Goal: Task Accomplishment & Management: Manage account settings

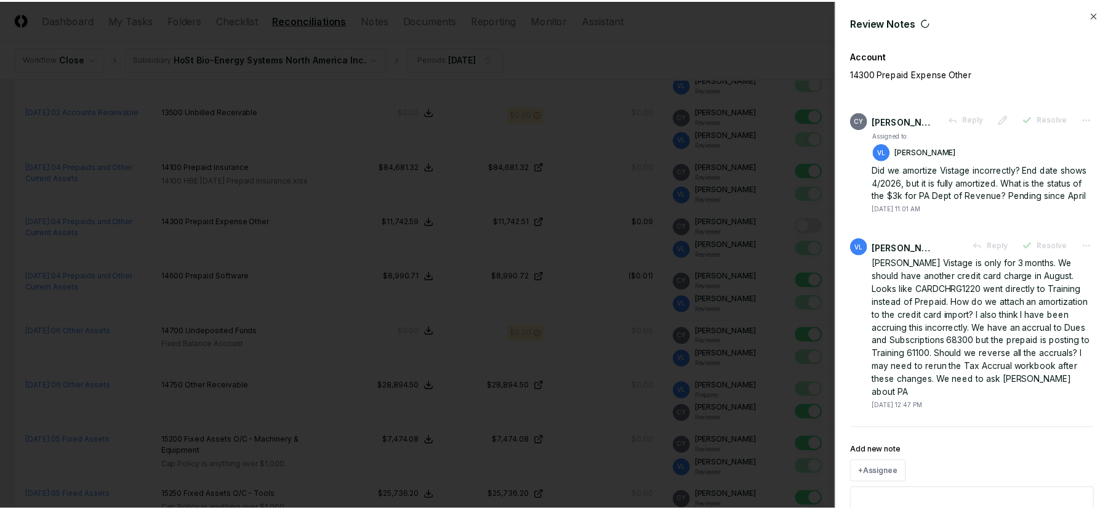
scroll to position [1108, 0]
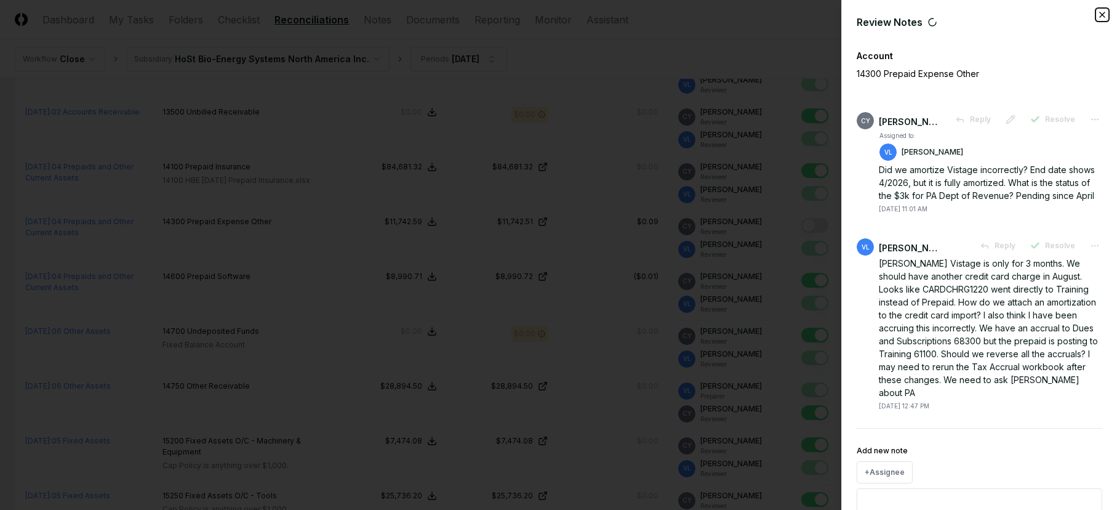
click at [1100, 15] on icon "button" at bounding box center [1102, 14] width 5 height 5
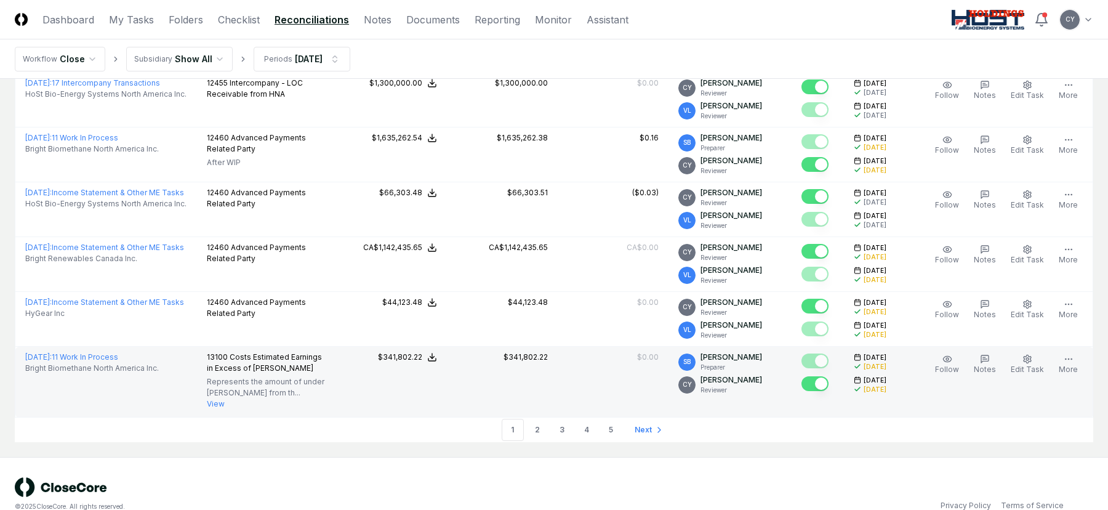
scroll to position [2810, 0]
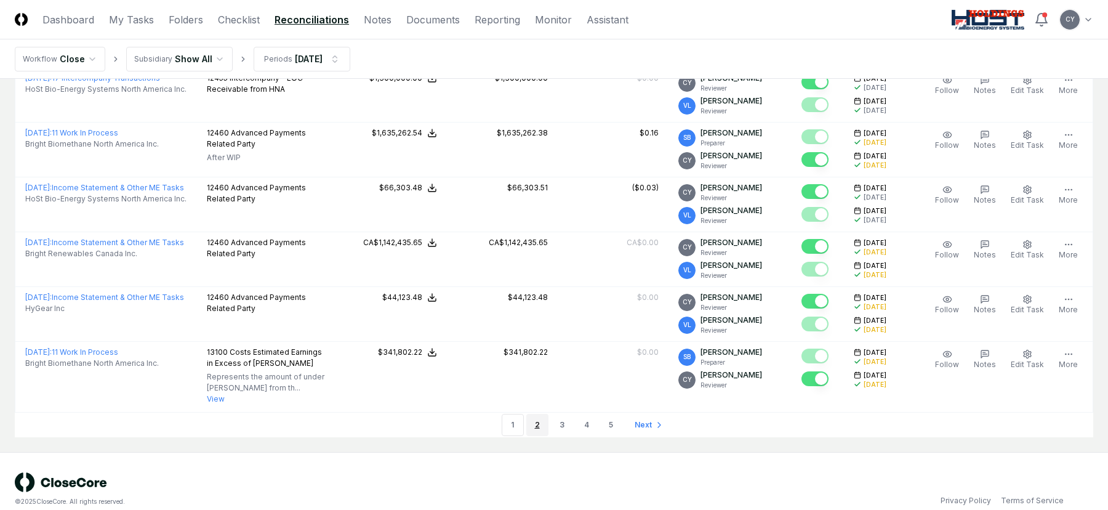
click at [533, 414] on link "2" at bounding box center [537, 425] width 22 height 22
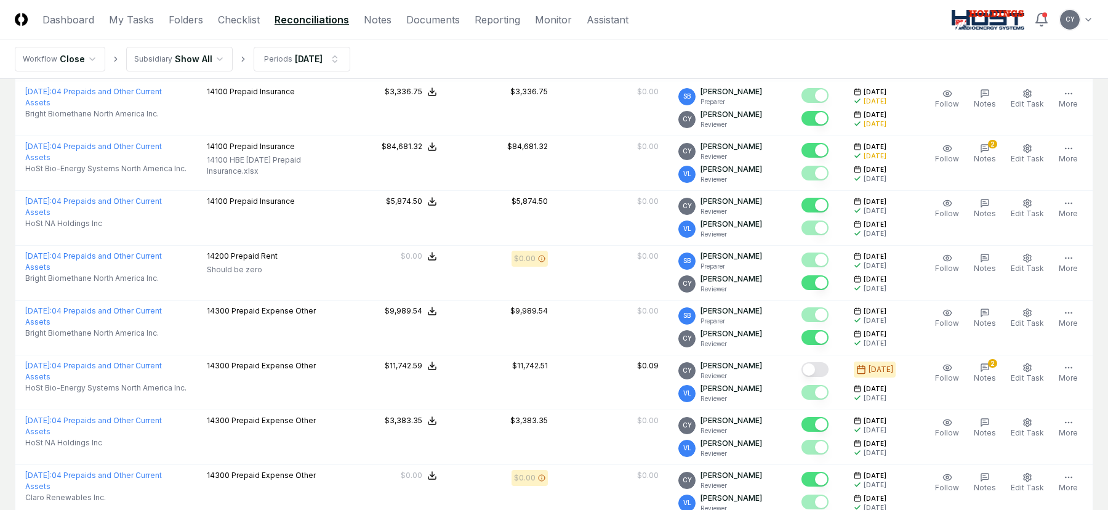
scroll to position [632, 0]
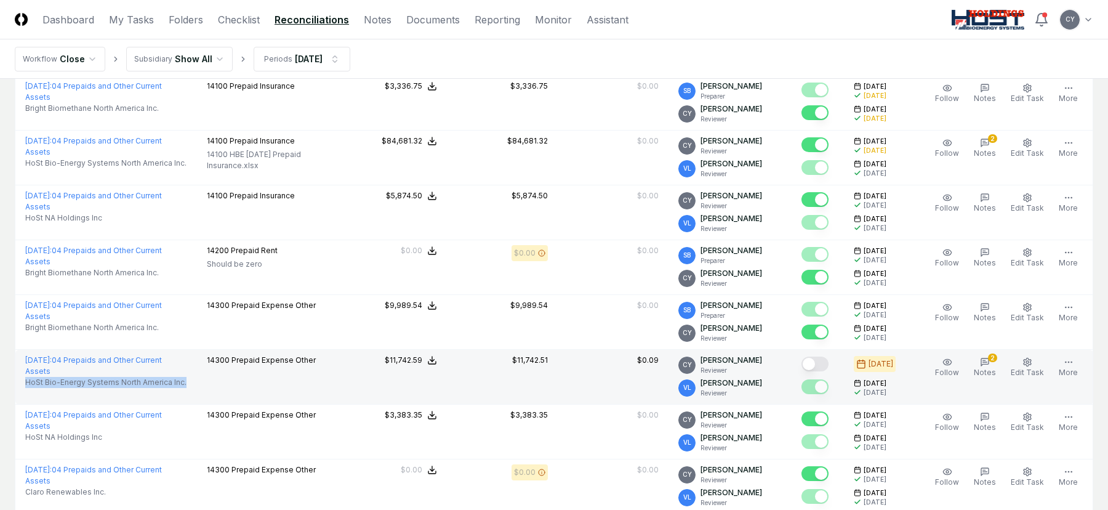
drag, startPoint x: 23, startPoint y: 386, endPoint x: 192, endPoint y: 386, distance: 169.3
click at [192, 386] on td "August 2025 : 04 Prepaids and Other Current Assets HoSt Bio-Energy Systems Nort…" at bounding box center [106, 377] width 182 height 55
click at [828, 360] on button "Mark complete" at bounding box center [815, 363] width 27 height 15
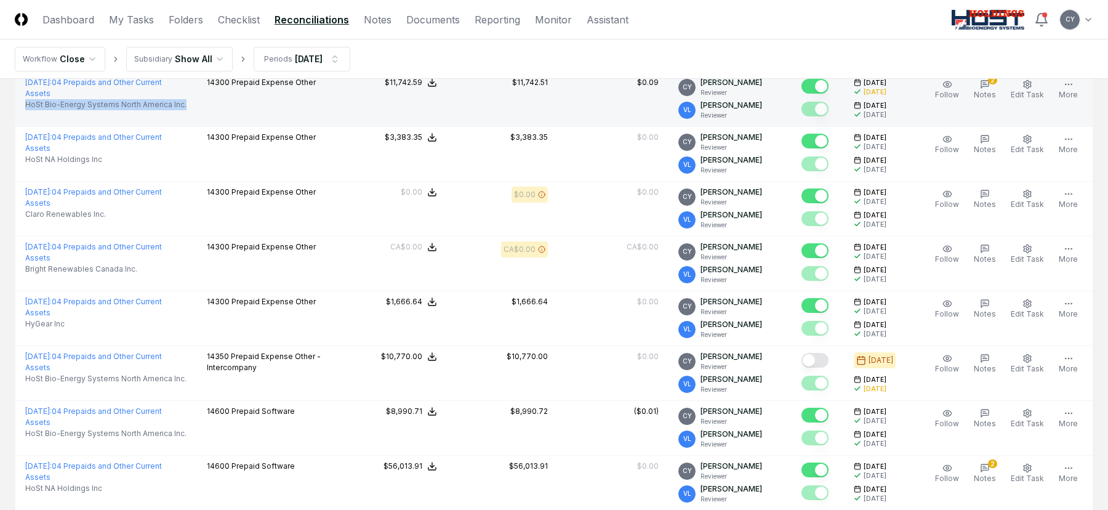
scroll to position [940, 0]
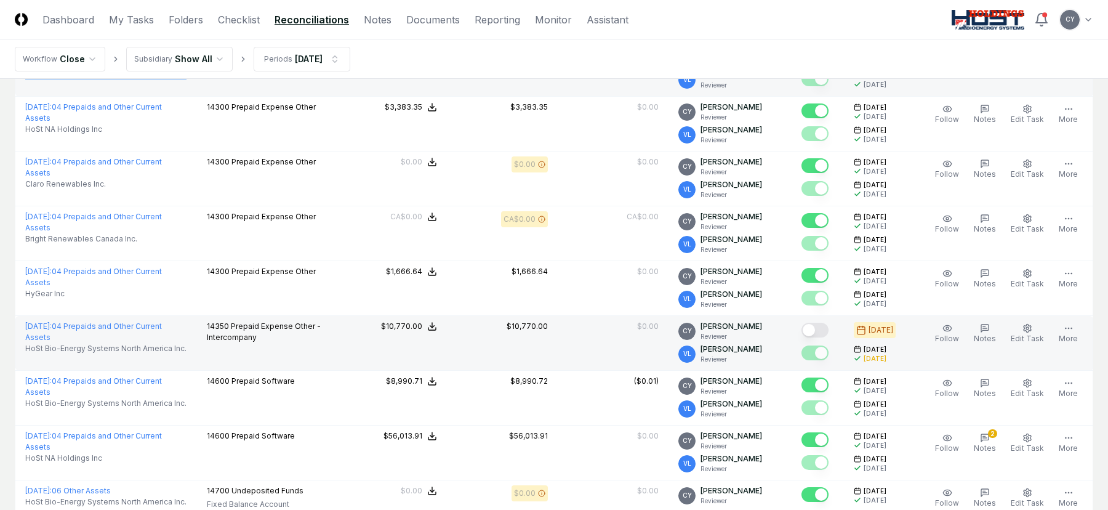
click at [829, 329] on button "Mark complete" at bounding box center [815, 330] width 27 height 15
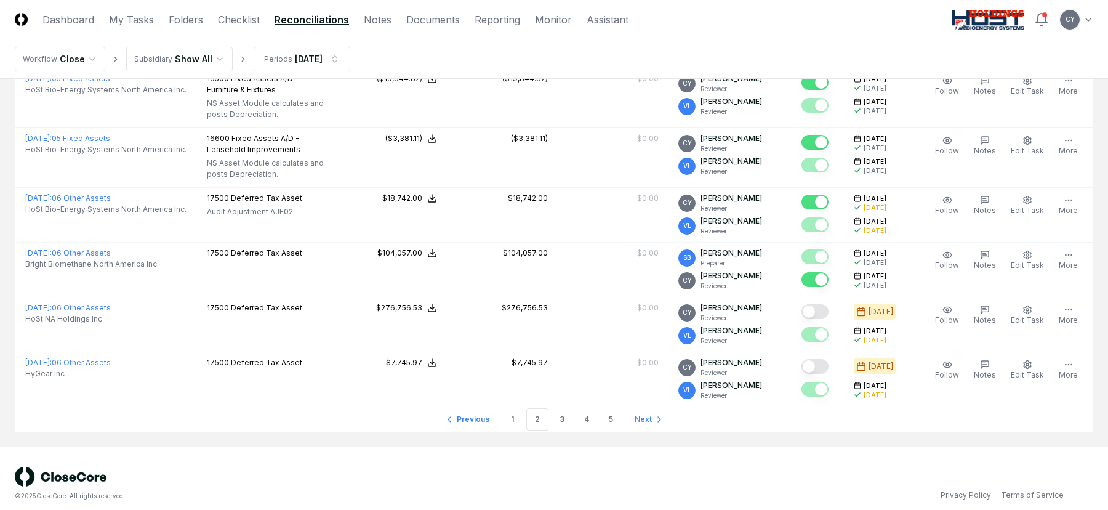
scroll to position [2602, 0]
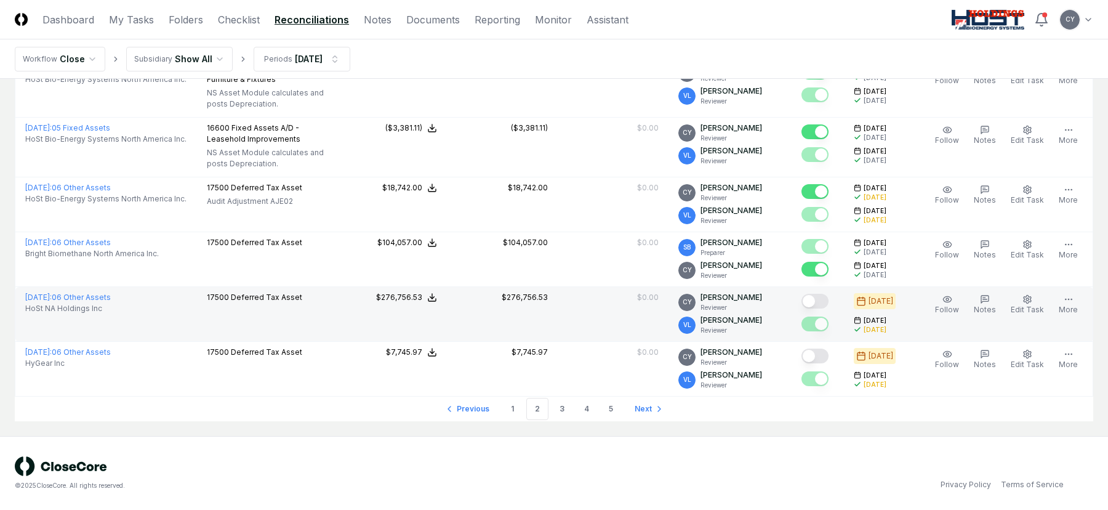
click at [825, 301] on button "Mark complete" at bounding box center [815, 301] width 27 height 15
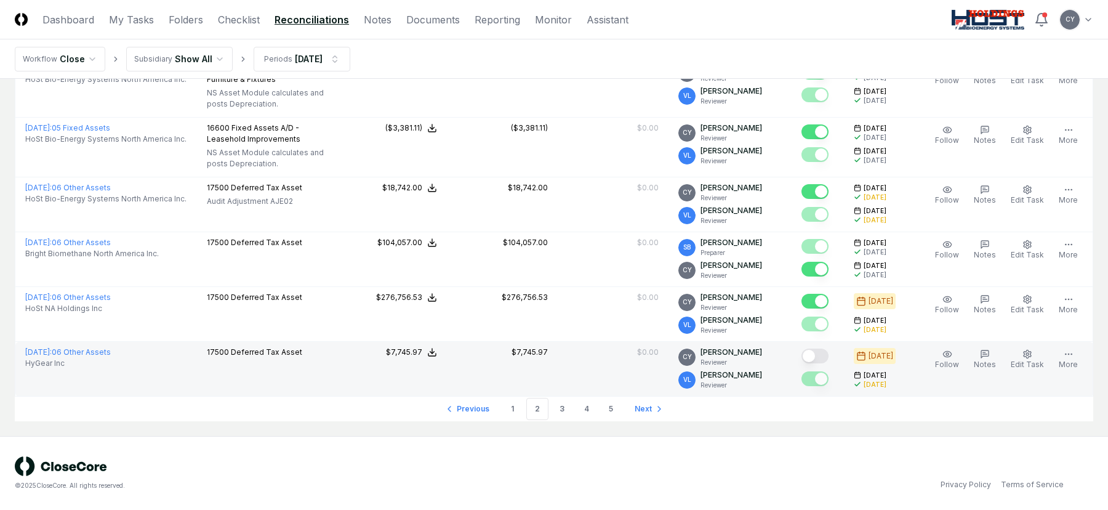
click at [828, 352] on button "Mark complete" at bounding box center [815, 355] width 27 height 15
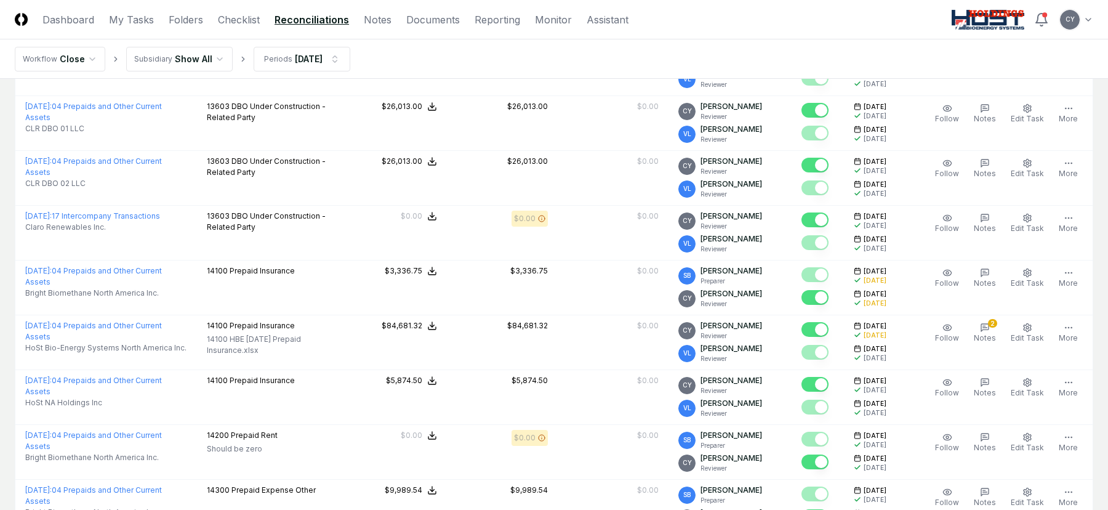
scroll to position [0, 0]
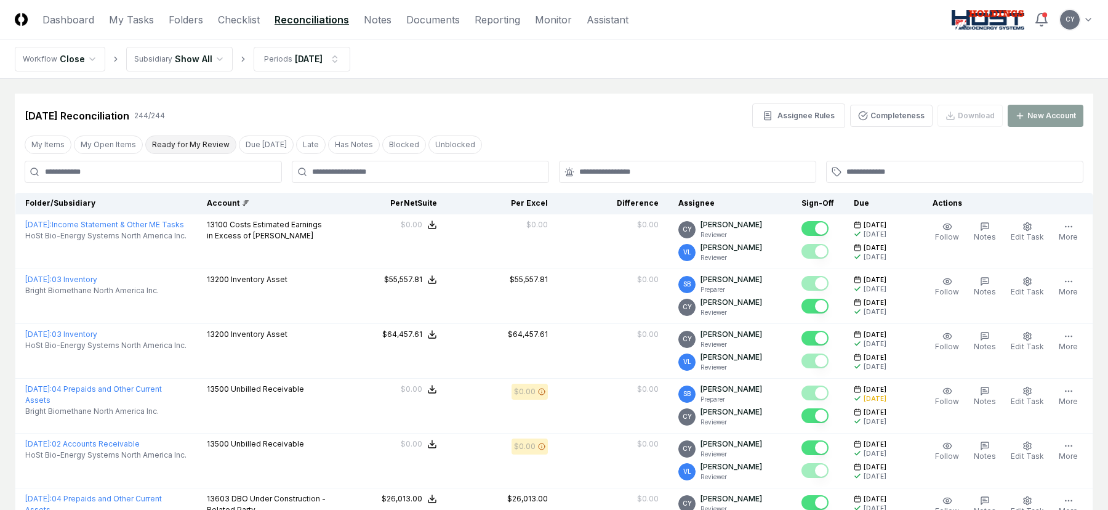
click at [182, 149] on button "Ready for My Review" at bounding box center [190, 144] width 91 height 18
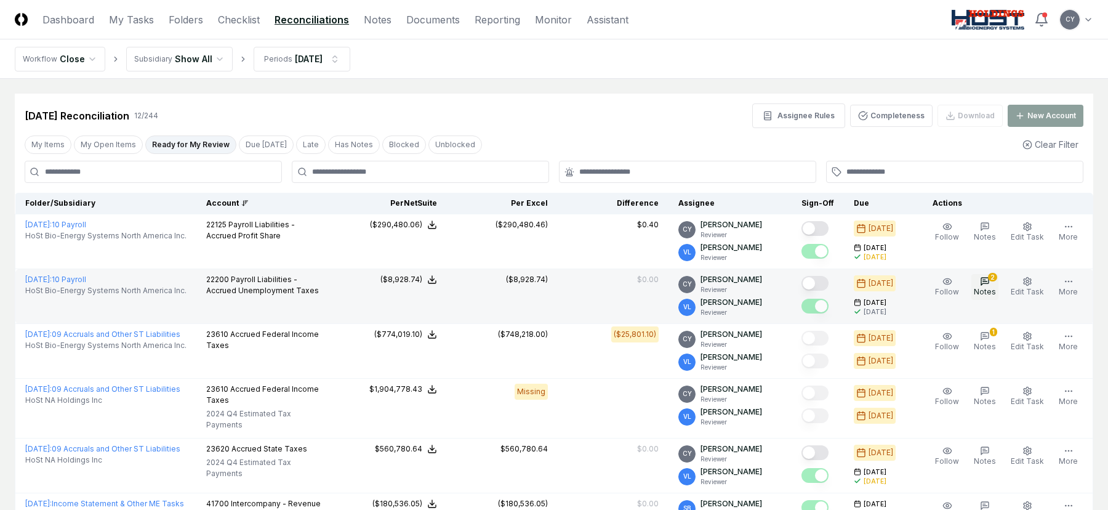
click at [990, 283] on icon "button" at bounding box center [985, 281] width 10 height 10
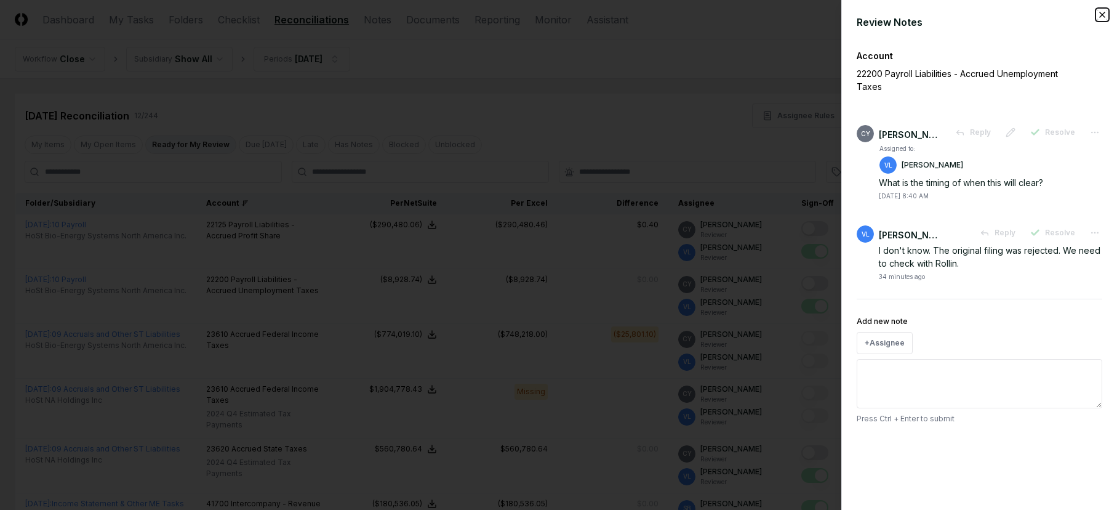
click at [1102, 11] on icon "button" at bounding box center [1103, 15] width 10 height 10
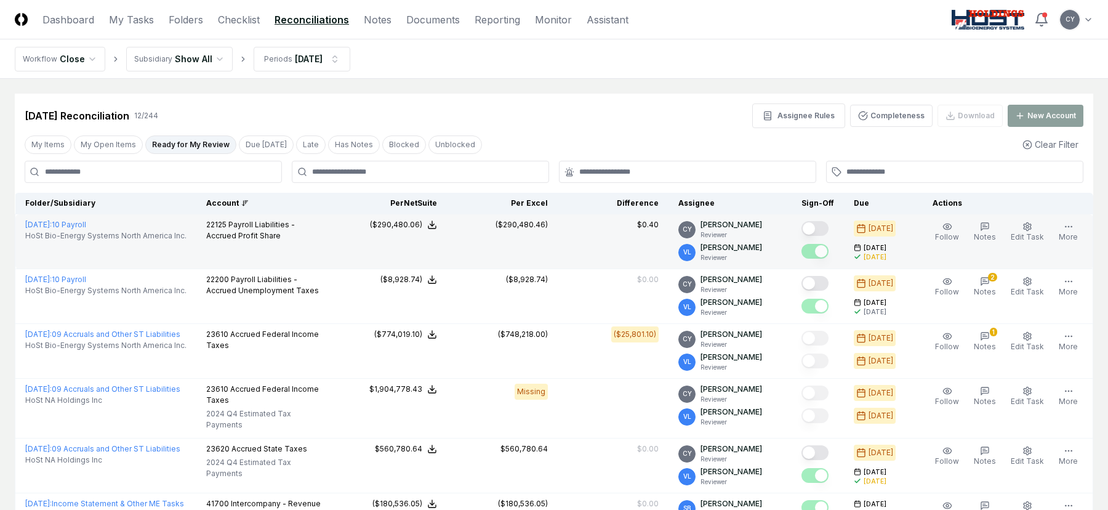
click at [829, 223] on button "Mark complete" at bounding box center [815, 228] width 27 height 15
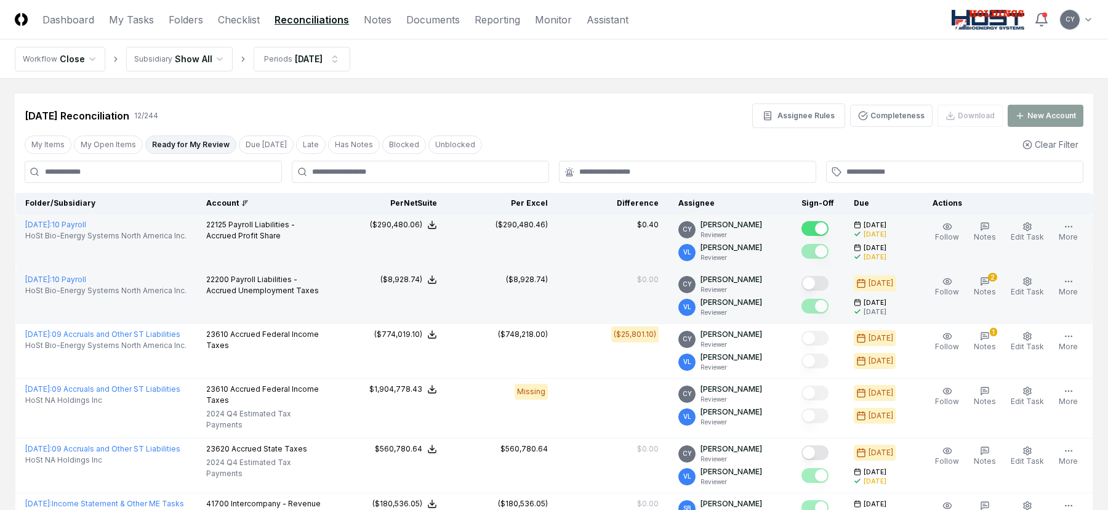
click at [829, 280] on button "Mark complete" at bounding box center [815, 283] width 27 height 15
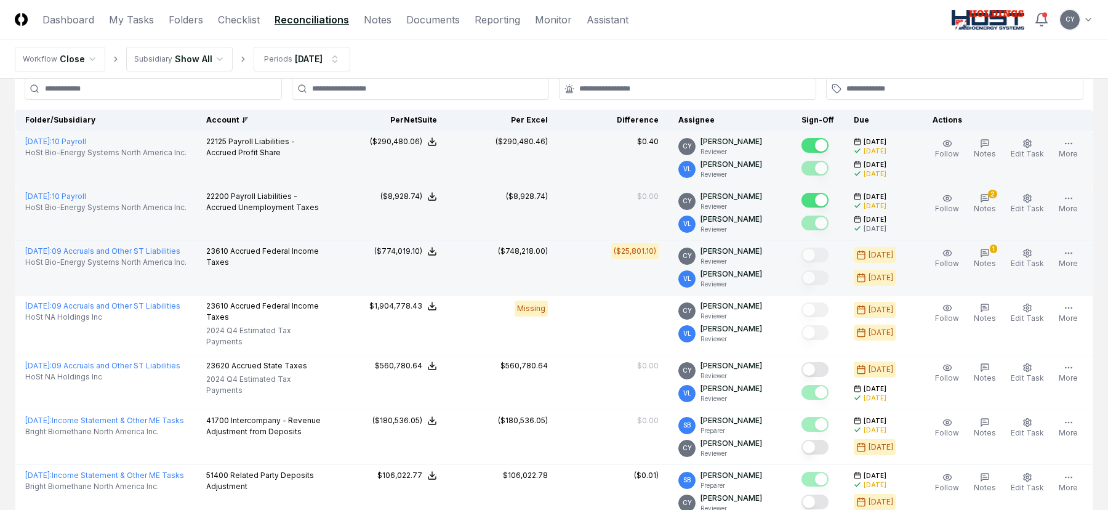
scroll to position [123, 0]
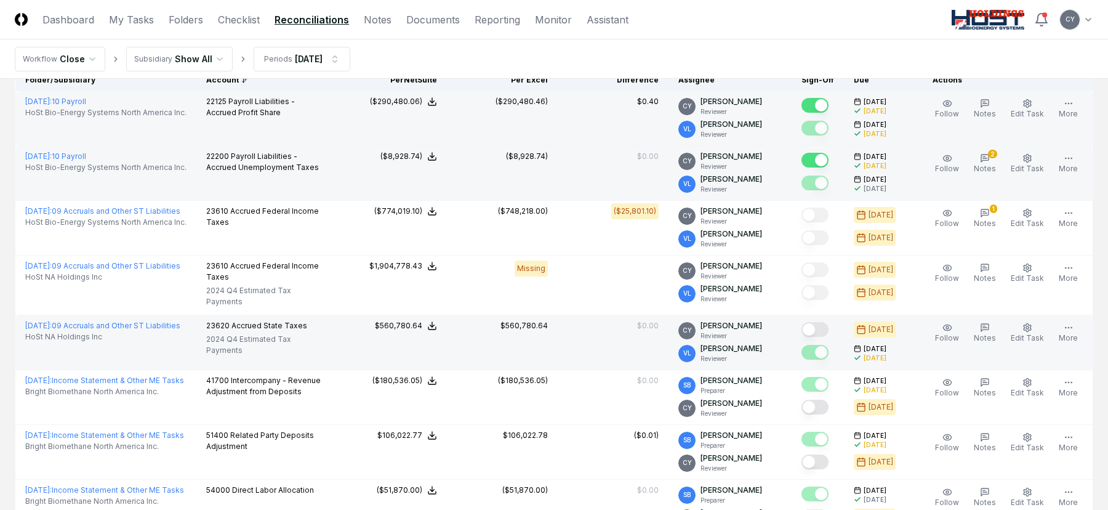
click at [829, 322] on button "Mark complete" at bounding box center [815, 329] width 27 height 15
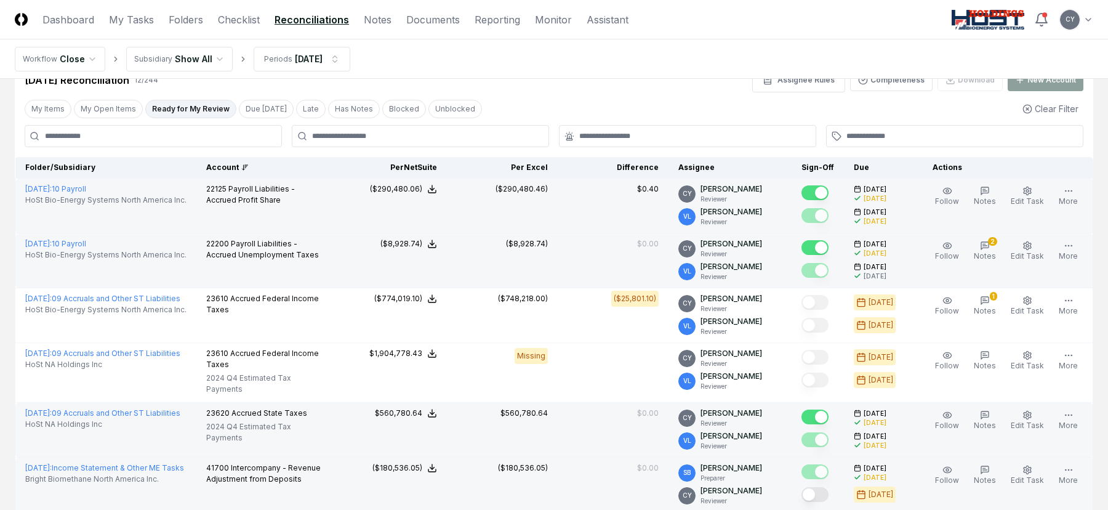
scroll to position [0, 0]
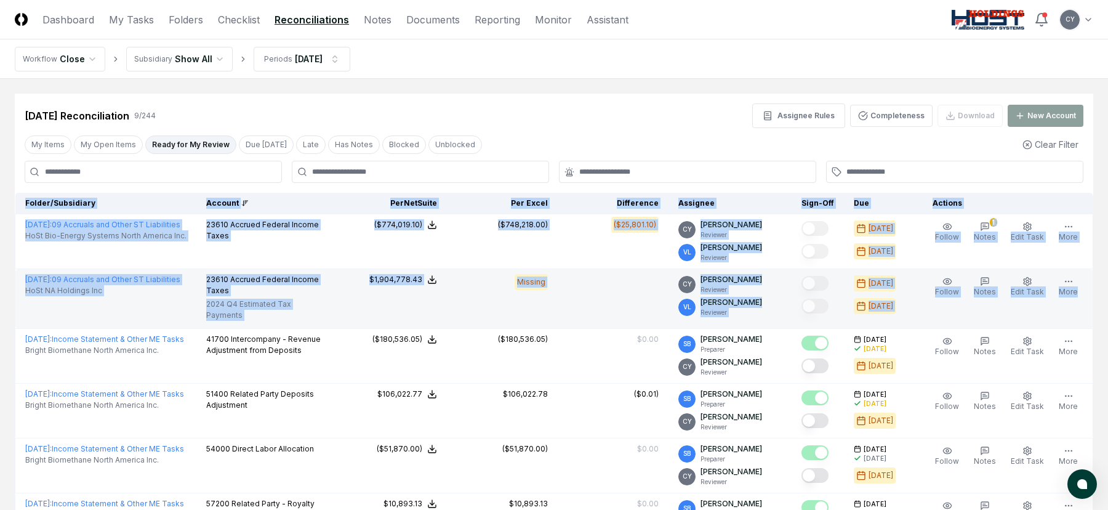
drag, startPoint x: 6, startPoint y: 203, endPoint x: 1084, endPoint y: 305, distance: 1083.0
click at [1084, 305] on main "Cancel Reassign Aug 2025 Reconciliation 9 / 244 Assignee Rules Completeness Dow…" at bounding box center [554, 403] width 1108 height 648
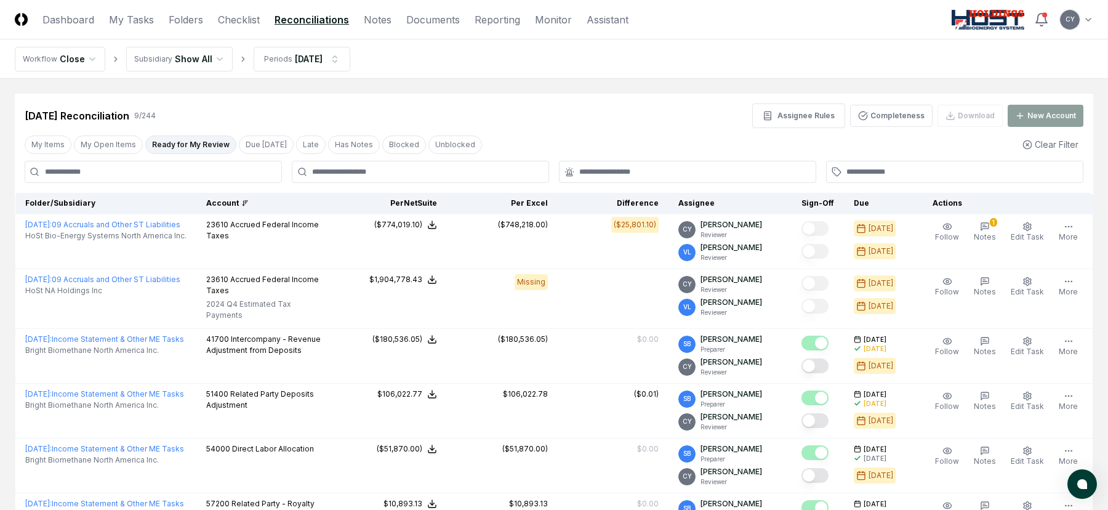
click at [597, 127] on div "Aug 2025 Reconciliation 9 / 244 Assignee Rules Completeness Download New Account" at bounding box center [554, 115] width 1059 height 25
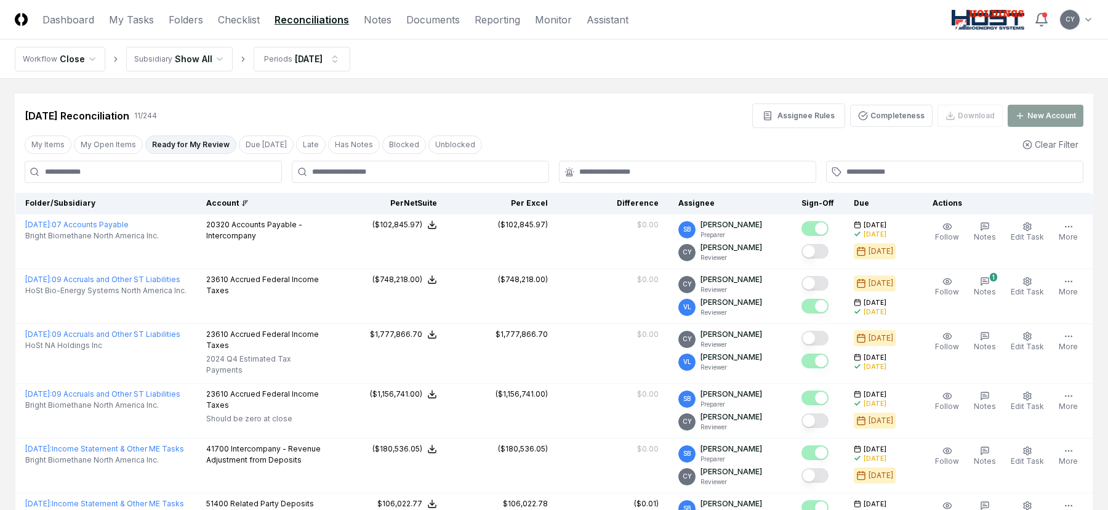
drag, startPoint x: 225, startPoint y: 17, endPoint x: 265, endPoint y: 24, distance: 41.2
click at [225, 17] on link "Checklist" at bounding box center [239, 19] width 42 height 15
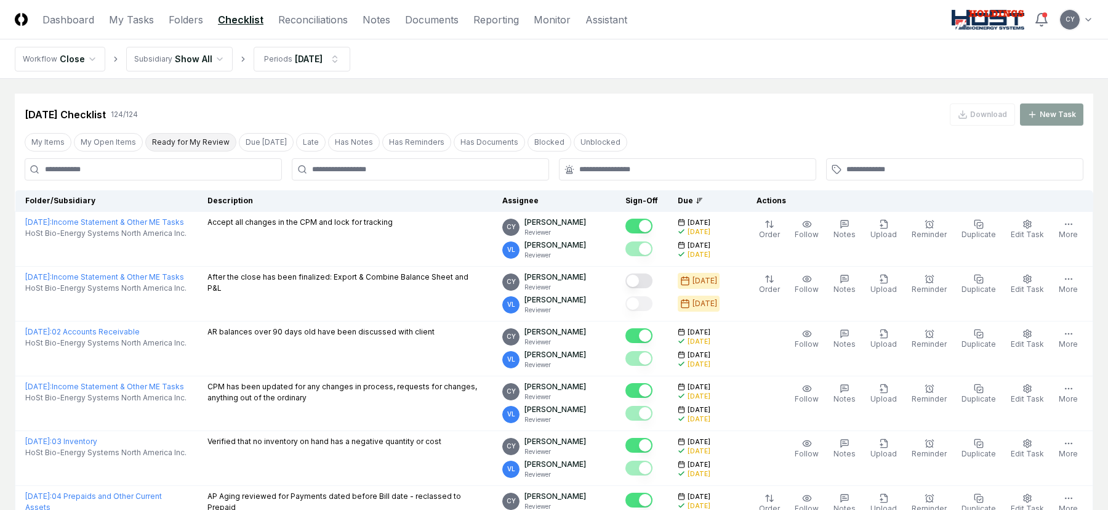
click at [190, 135] on button "Ready for My Review" at bounding box center [190, 142] width 91 height 18
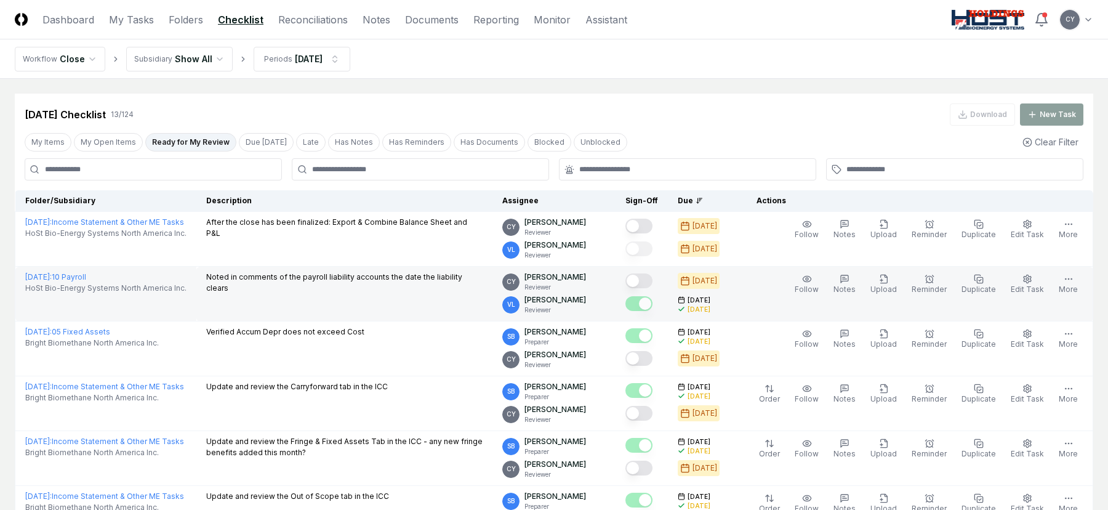
click at [653, 280] on button "Mark complete" at bounding box center [639, 280] width 27 height 15
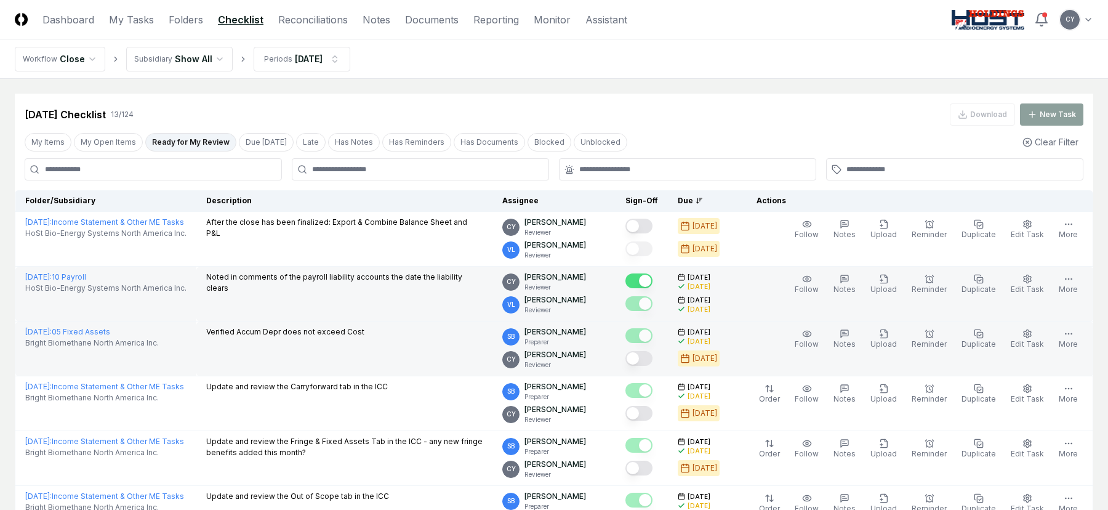
click at [653, 353] on button "Mark complete" at bounding box center [639, 358] width 27 height 15
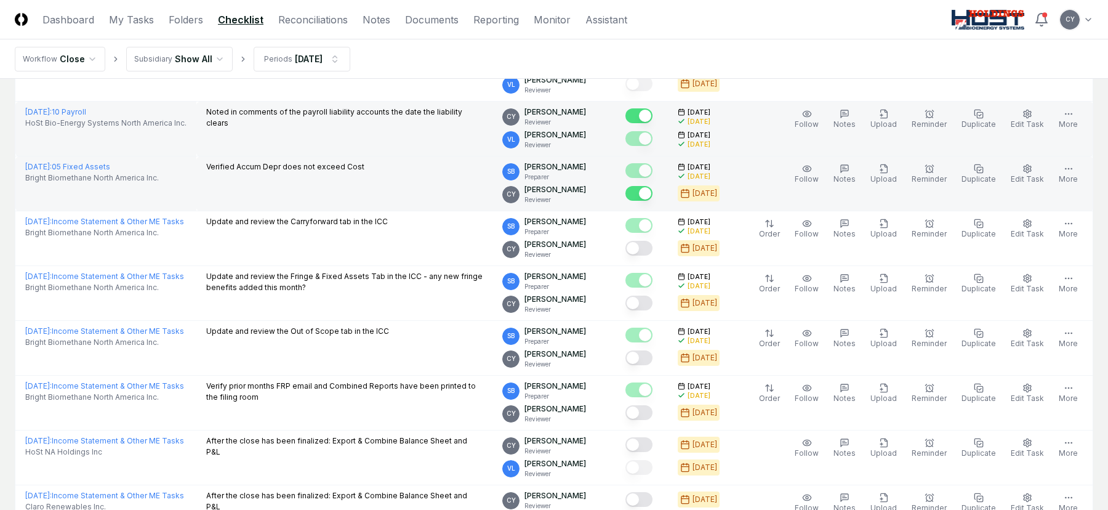
scroll to position [185, 0]
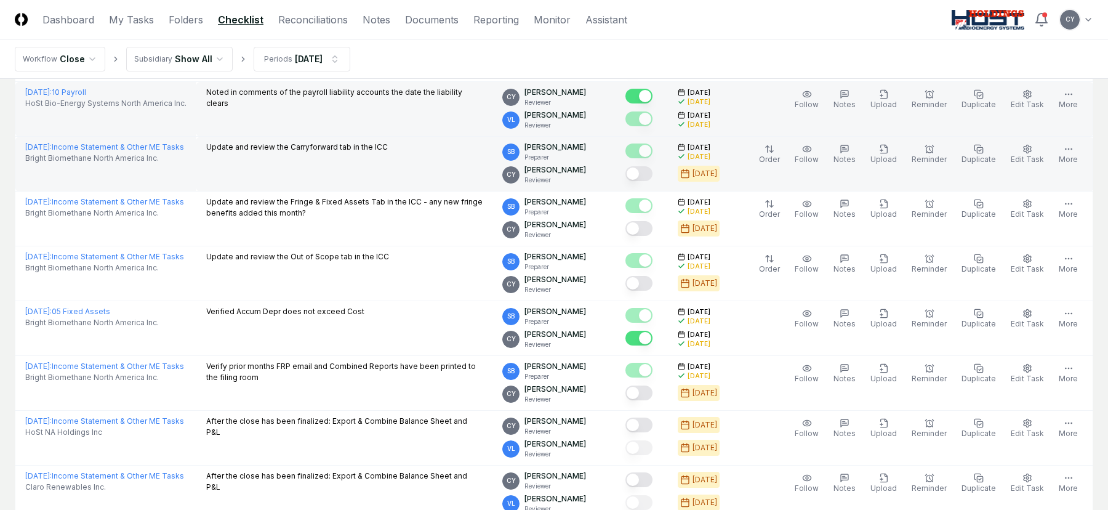
click at [653, 175] on button "Mark complete" at bounding box center [639, 173] width 27 height 15
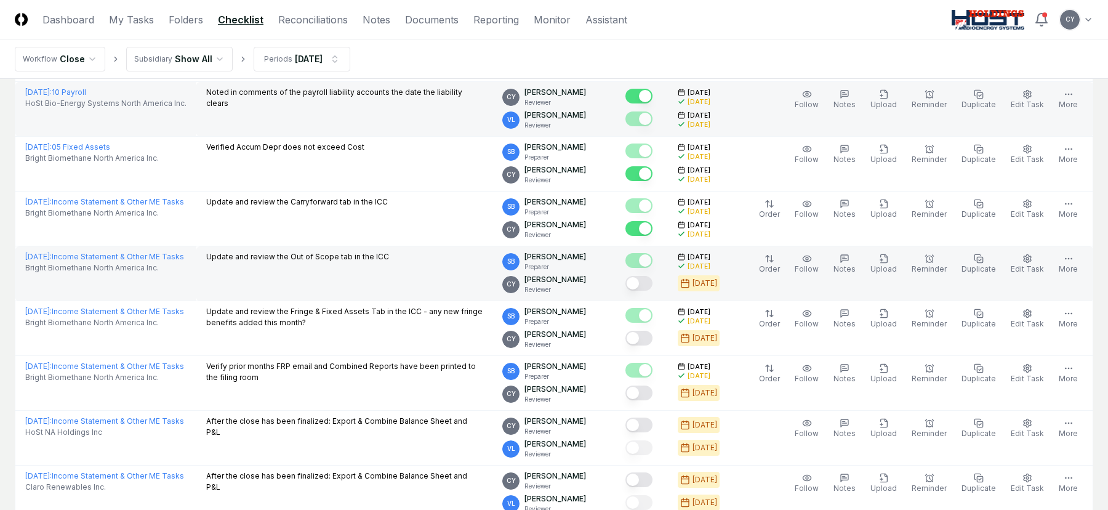
click at [653, 286] on button "Mark complete" at bounding box center [639, 283] width 27 height 15
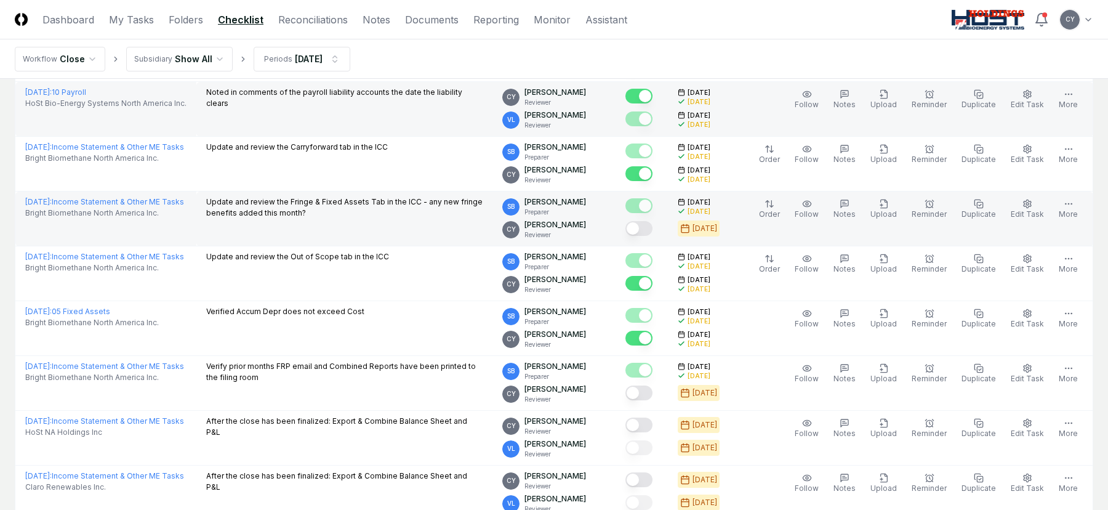
click at [653, 229] on button "Mark complete" at bounding box center [639, 228] width 27 height 15
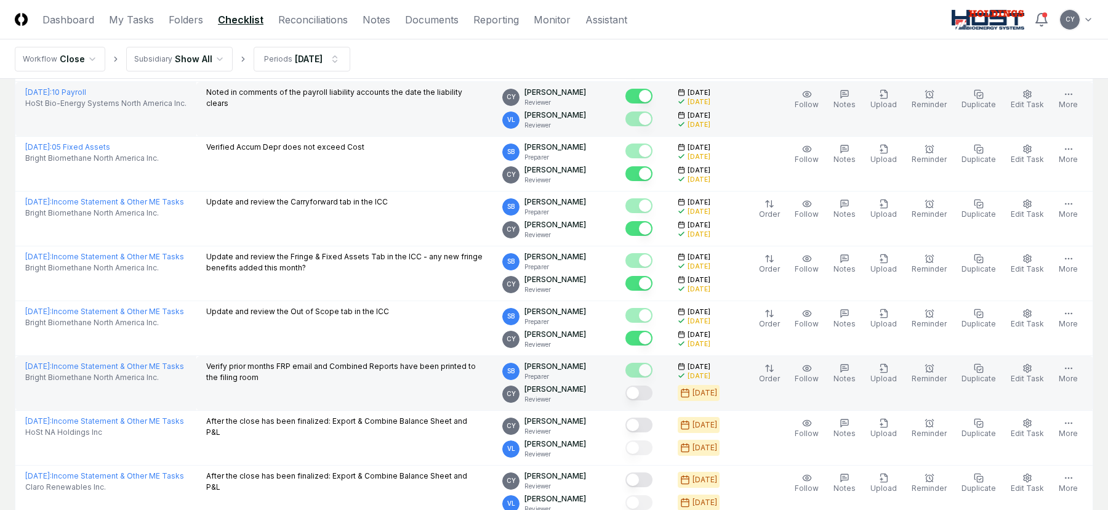
click at [653, 393] on button "Mark complete" at bounding box center [639, 392] width 27 height 15
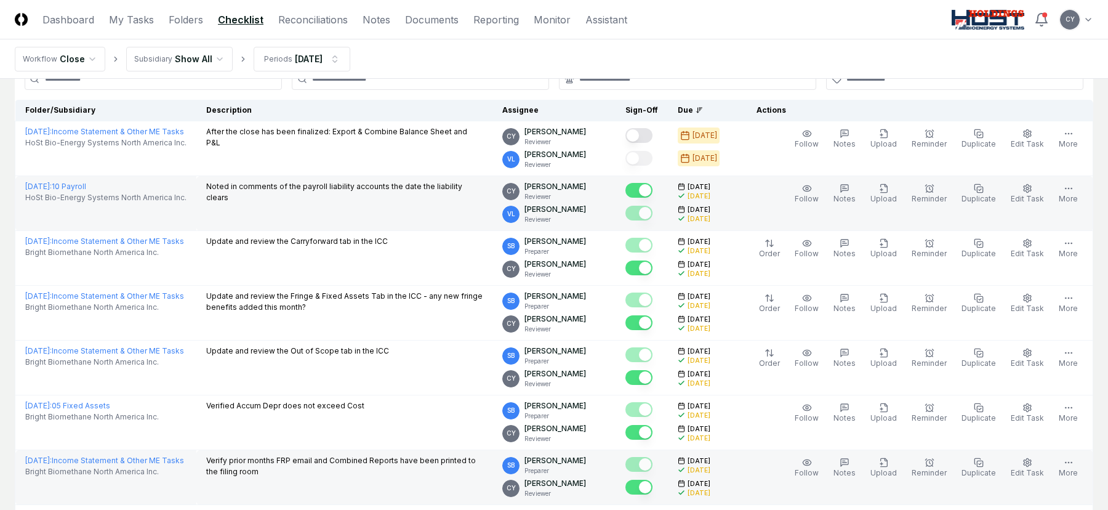
scroll to position [0, 0]
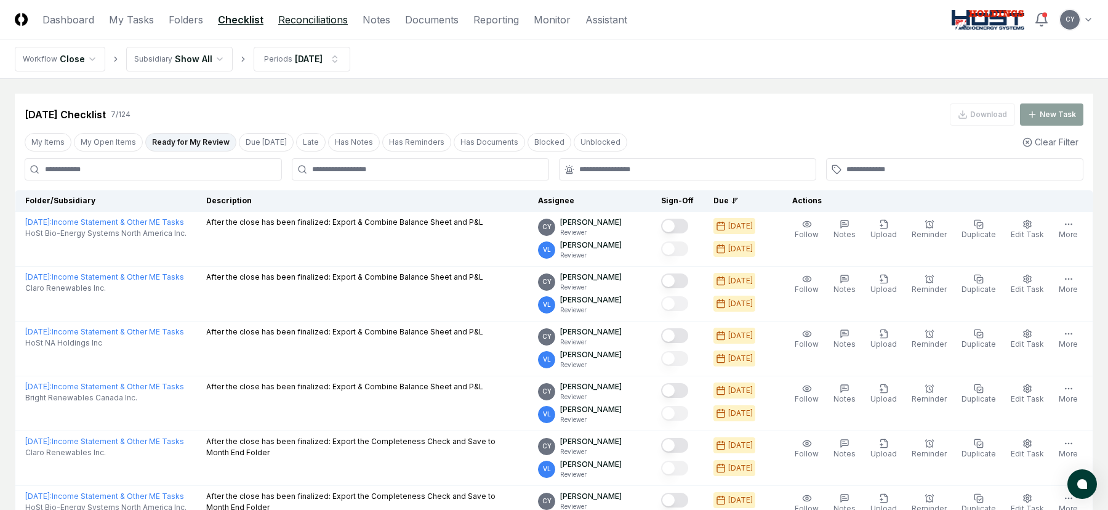
click at [286, 17] on link "Reconciliations" at bounding box center [313, 19] width 70 height 15
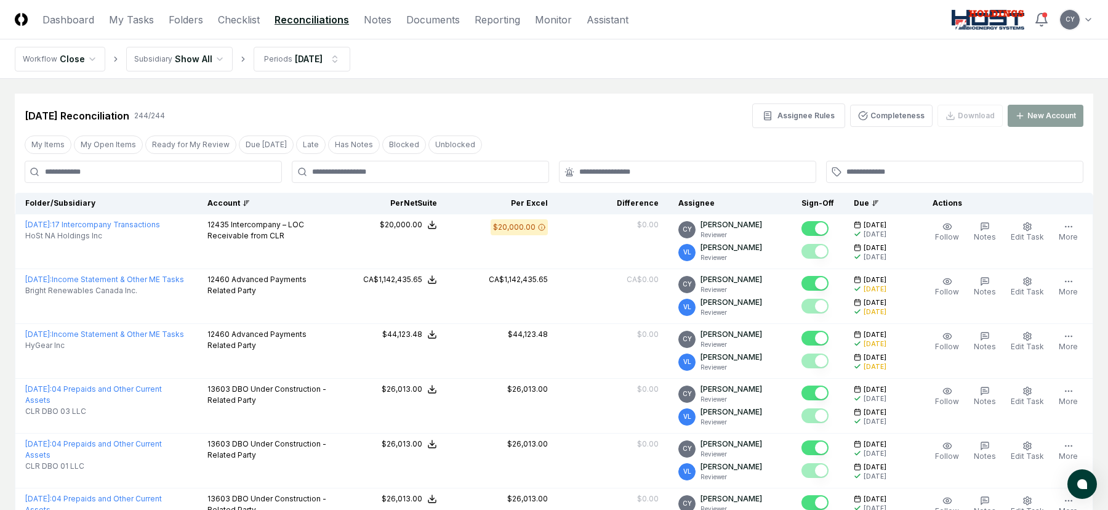
click at [225, 198] on div "Account" at bounding box center [266, 203] width 119 height 11
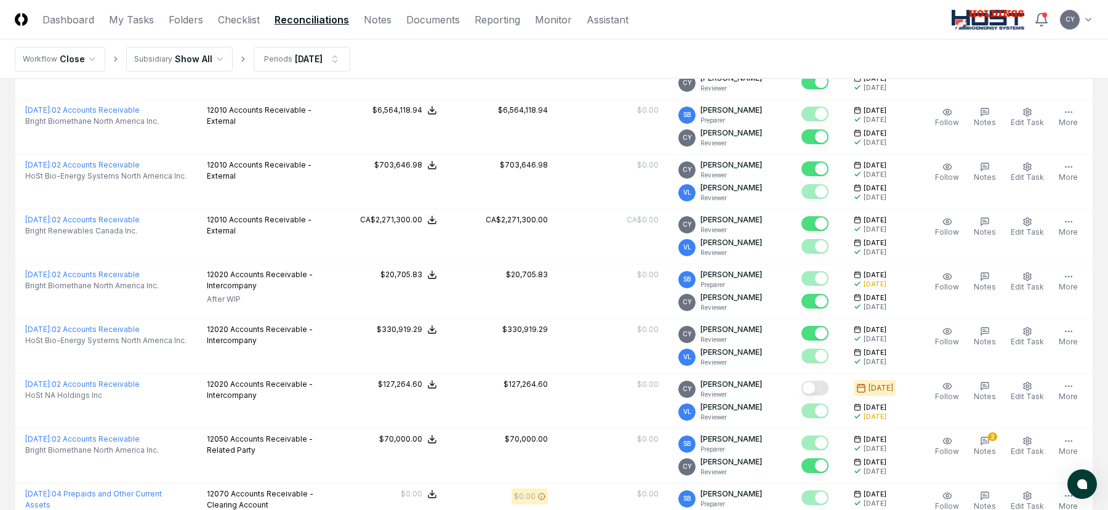
scroll to position [1293, 0]
